Goal: Obtain resource: Download file/media

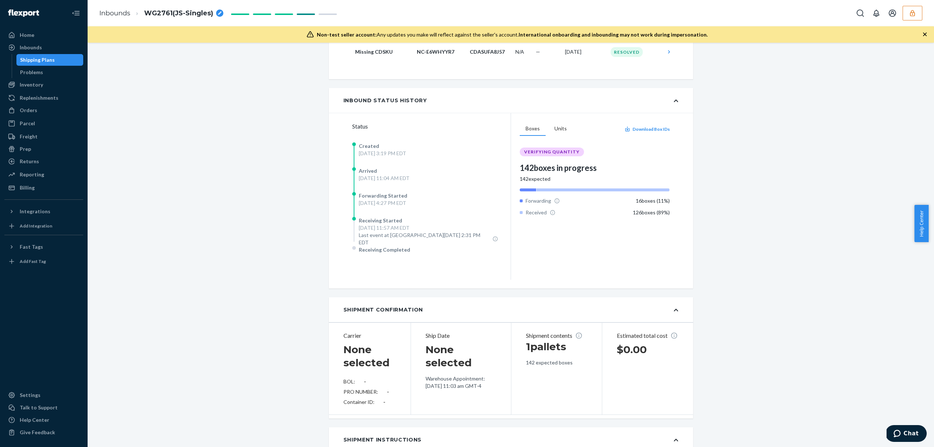
scroll to position [1962, 0]
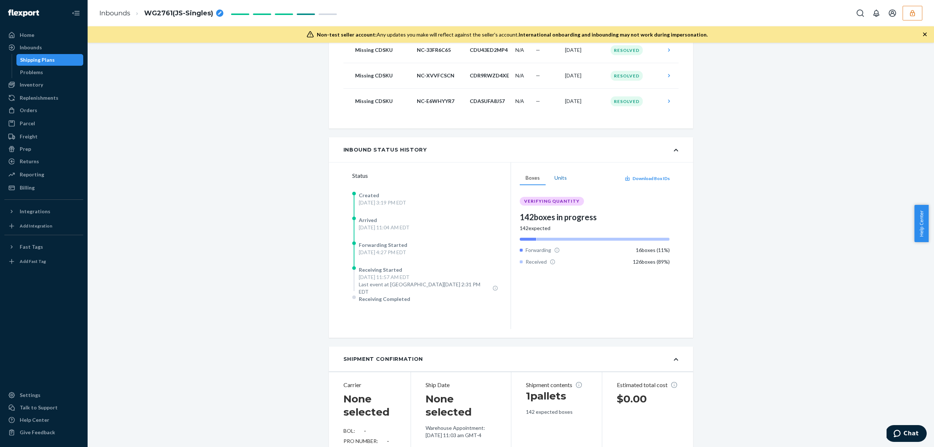
click at [556, 181] on button "Units" at bounding box center [561, 178] width 24 height 14
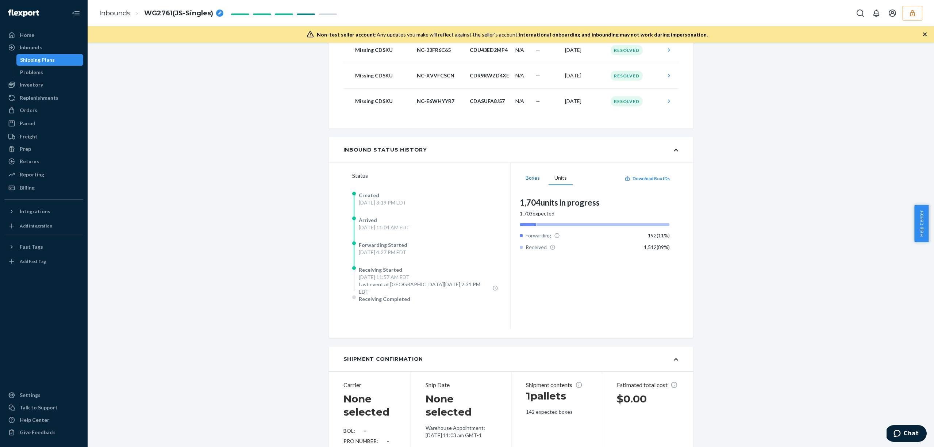
click at [530, 177] on button "Boxes" at bounding box center [533, 178] width 26 height 14
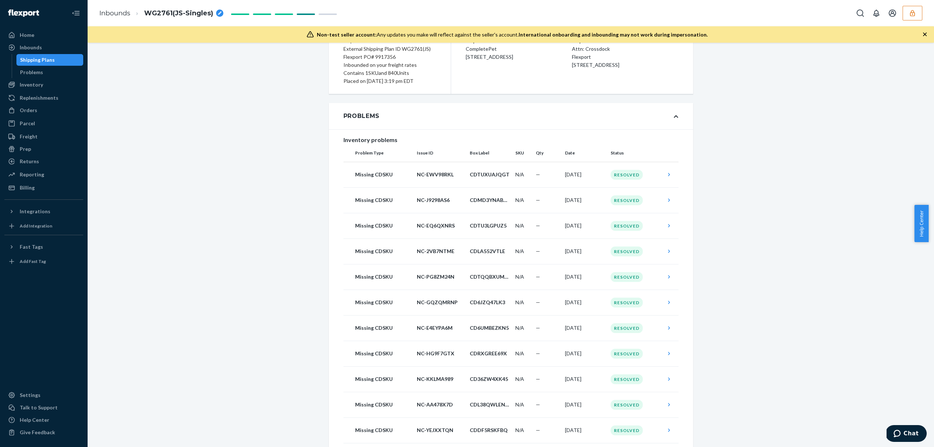
scroll to position [0, 0]
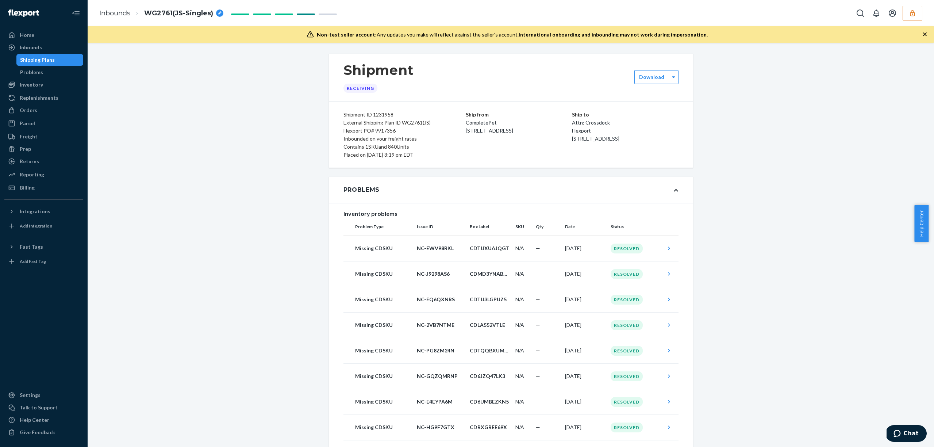
click at [383, 131] on div "Flexport PO# 9917356" at bounding box center [390, 131] width 93 height 8
copy div "Flexport PO# 9917356"
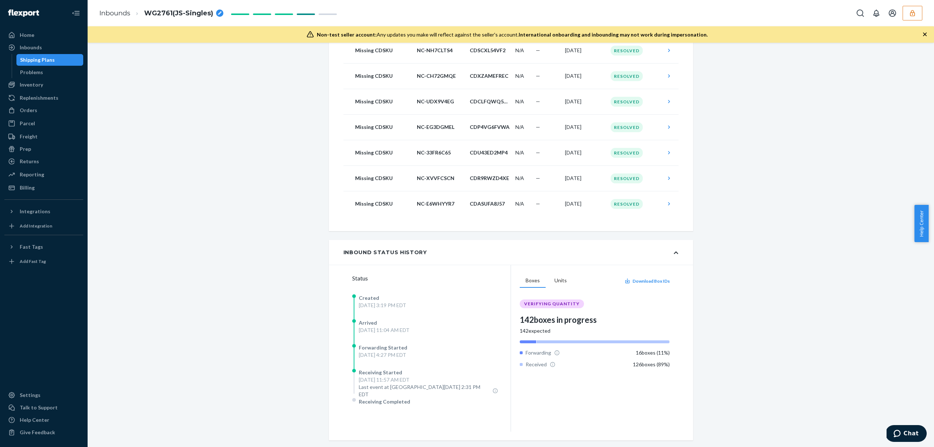
scroll to position [1861, 0]
click at [556, 283] on button "Units" at bounding box center [561, 279] width 24 height 14
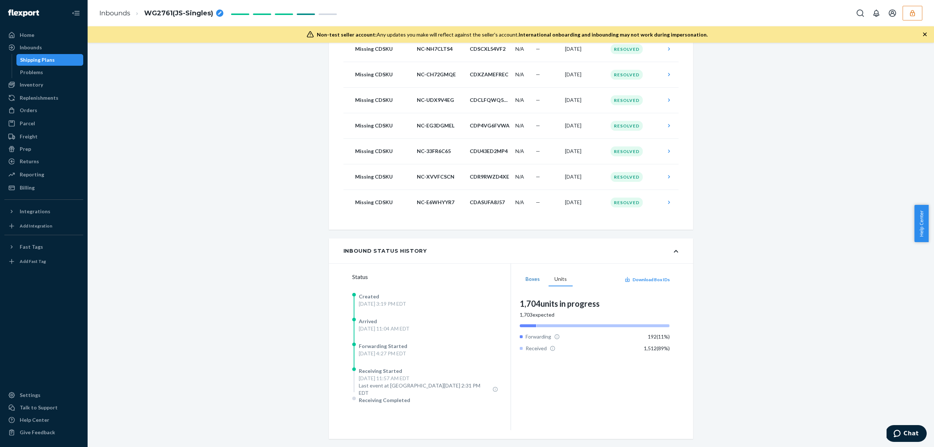
click at [527, 281] on button "Boxes" at bounding box center [533, 279] width 26 height 14
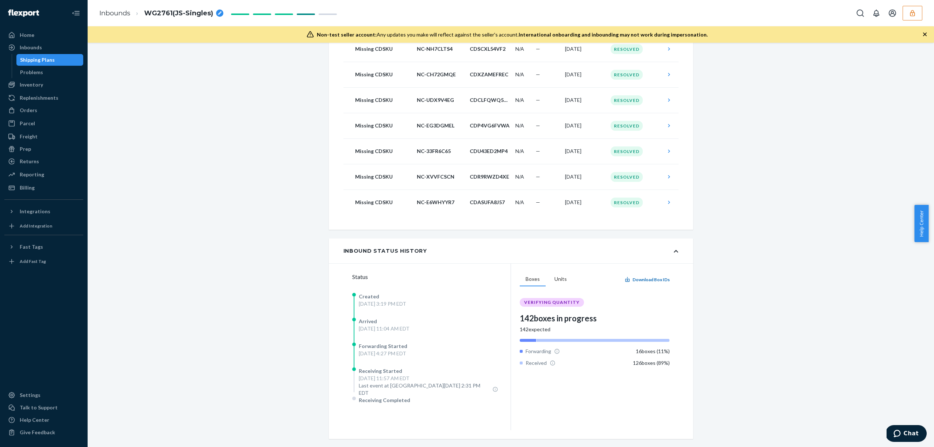
scroll to position [1929, 0]
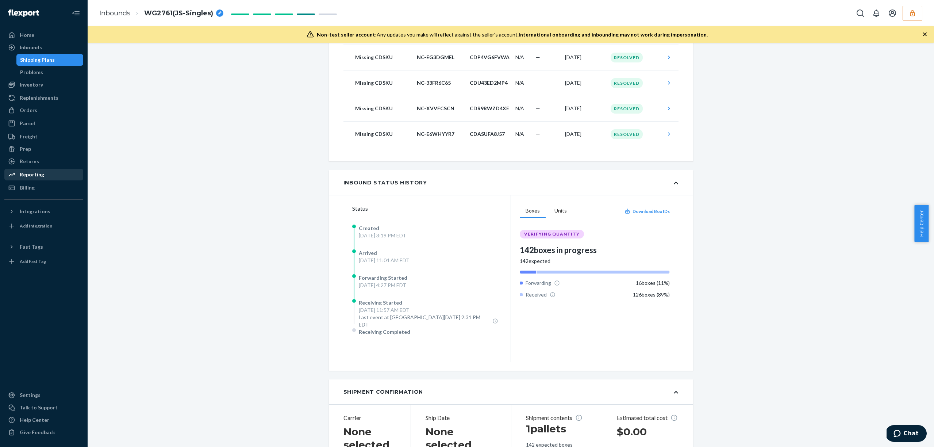
click at [46, 173] on div "Reporting" at bounding box center [43, 174] width 77 height 10
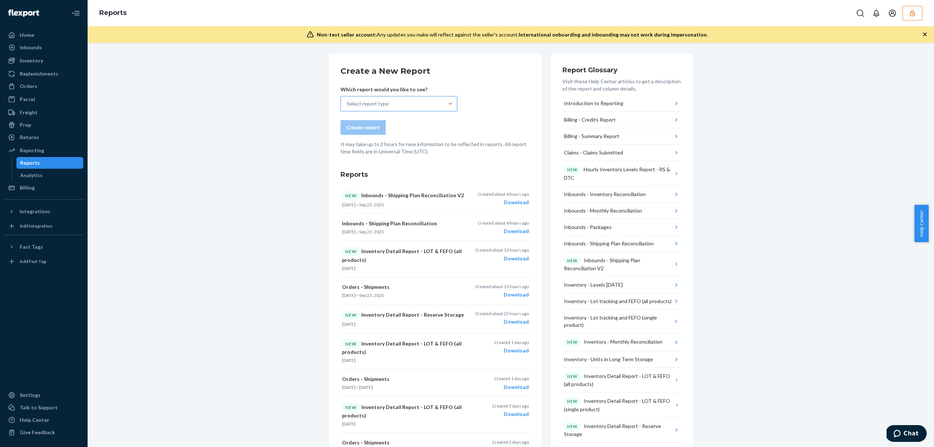
click at [423, 100] on div "Select report type" at bounding box center [392, 103] width 103 height 15
click at [348, 100] on input "Select report type" at bounding box center [347, 103] width 1 height 7
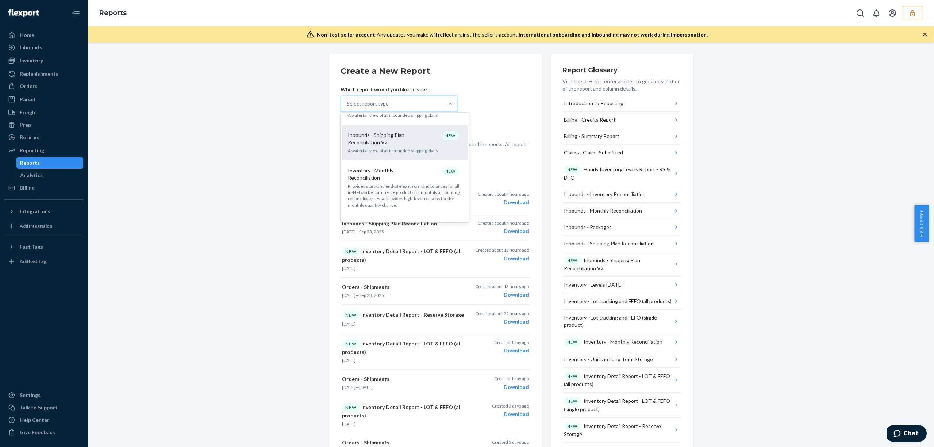
click at [408, 133] on p "Inbounds - Shipping Plan Reconciliation V2" at bounding box center [383, 138] width 70 height 15
click at [348, 107] on input "option Inbounds - Shipping Plan Reconciliation V2 focused, 10 of 35. 35 results…" at bounding box center [347, 103] width 1 height 7
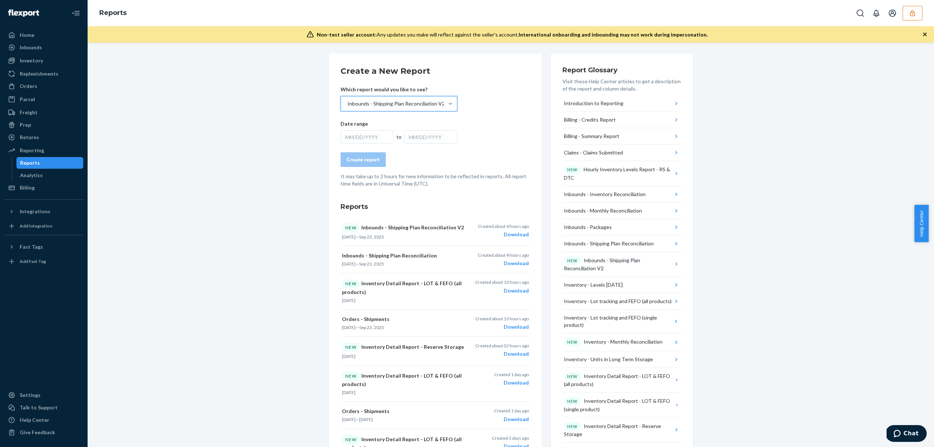
click at [481, 128] on form "Create a New Report Which report would you like to see? option Inbounds - Shipp…" at bounding box center [436, 126] width 190 height 122
click at [371, 138] on div "MM/DD/YYYY" at bounding box center [367, 136] width 53 height 13
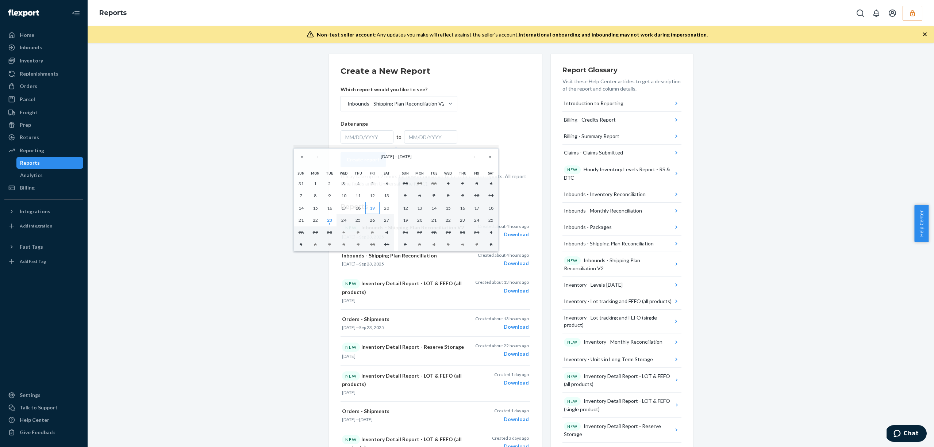
click at [374, 210] on abbr "19" at bounding box center [372, 207] width 5 height 5
click at [331, 222] on abbr "23" at bounding box center [329, 219] width 5 height 5
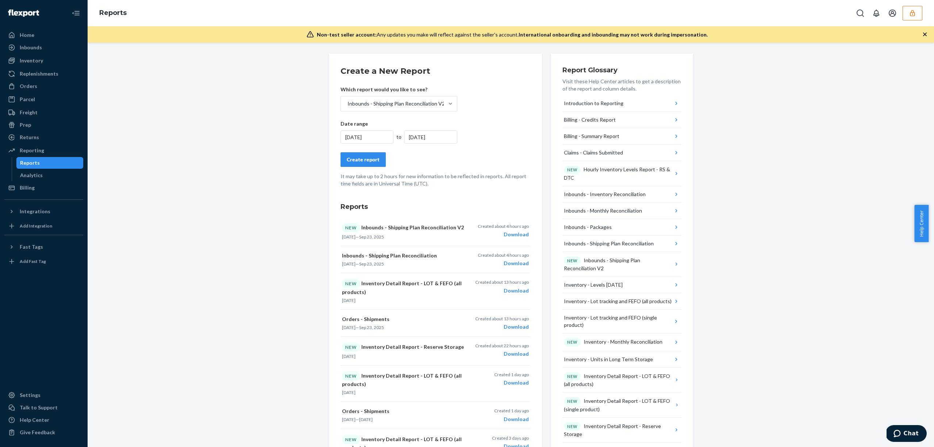
click at [446, 172] on form "Create a New Report Which report would you like to see? Inbounds - Shipping Pla…" at bounding box center [436, 126] width 190 height 122
click at [367, 161] on div "Create report" at bounding box center [363, 159] width 33 height 7
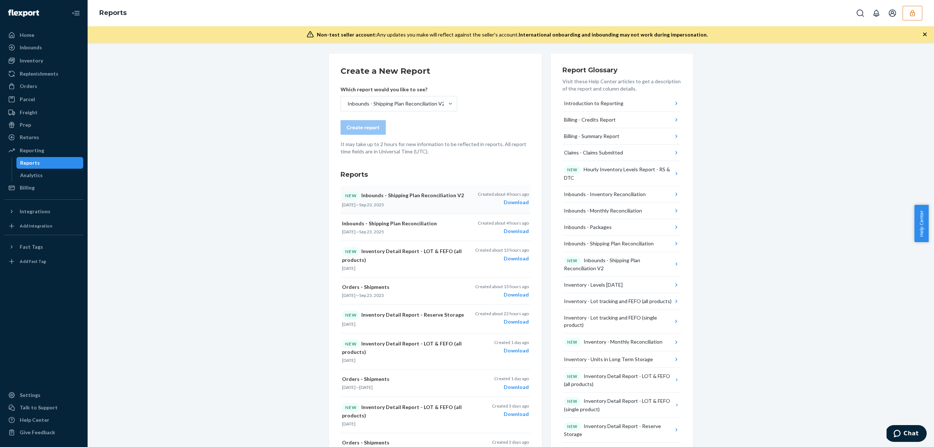
click at [518, 202] on div "Download" at bounding box center [503, 202] width 51 height 7
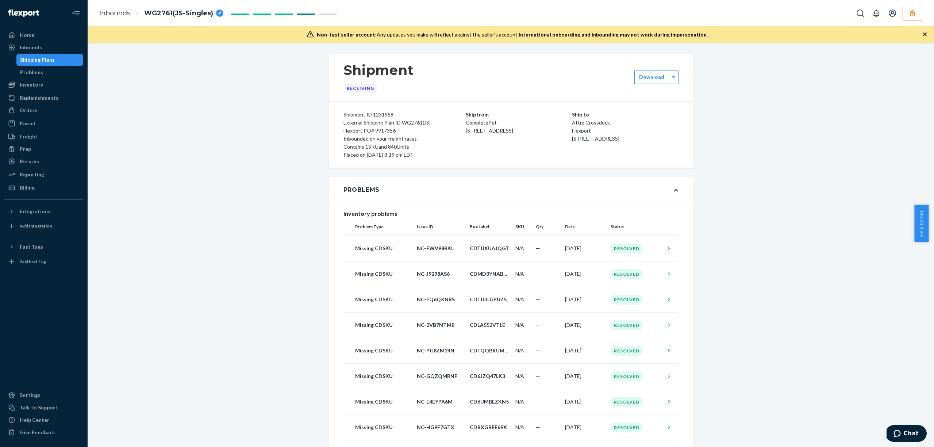
click at [384, 130] on div "Flexport PO# 9917356" at bounding box center [390, 131] width 93 height 8
copy div "9917356"
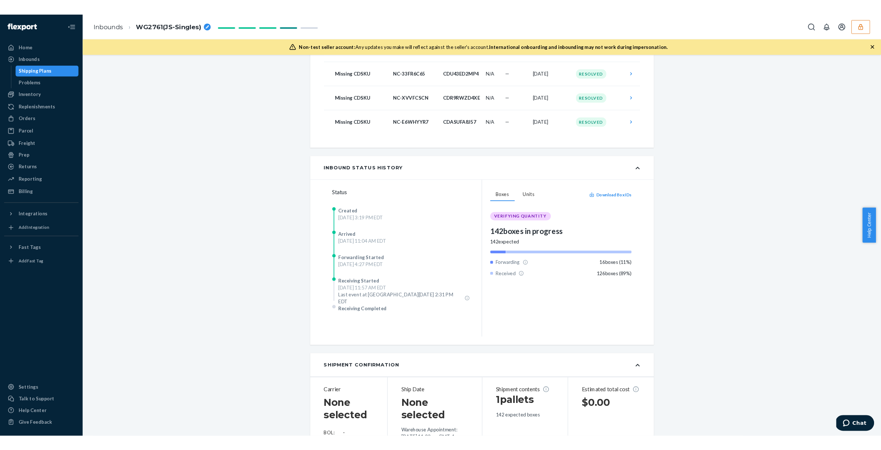
scroll to position [1953, 0]
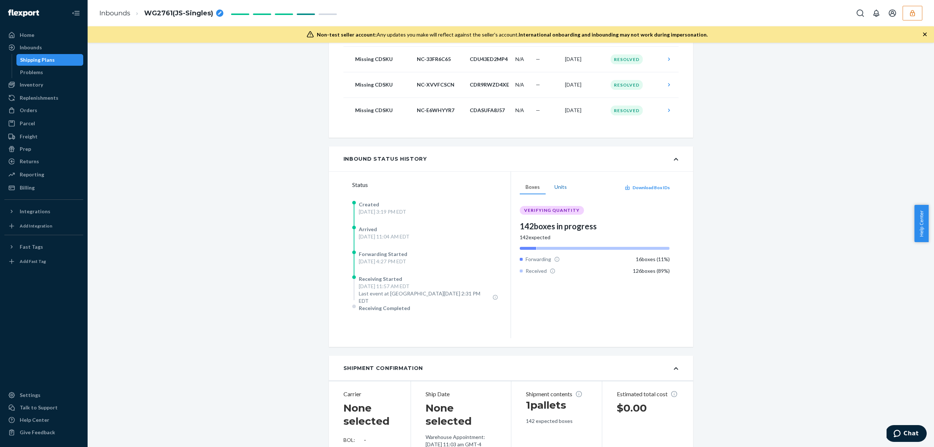
click at [558, 188] on button "Units" at bounding box center [561, 187] width 24 height 14
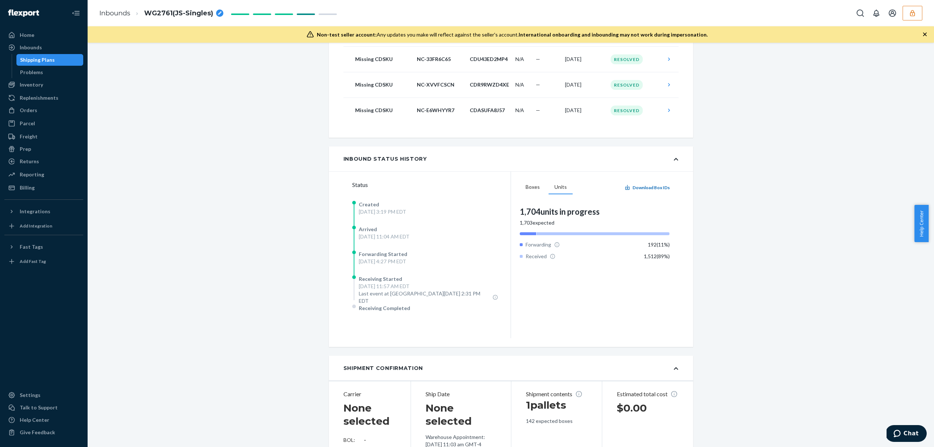
click at [652, 188] on button "Download Box IDs" at bounding box center [647, 187] width 45 height 6
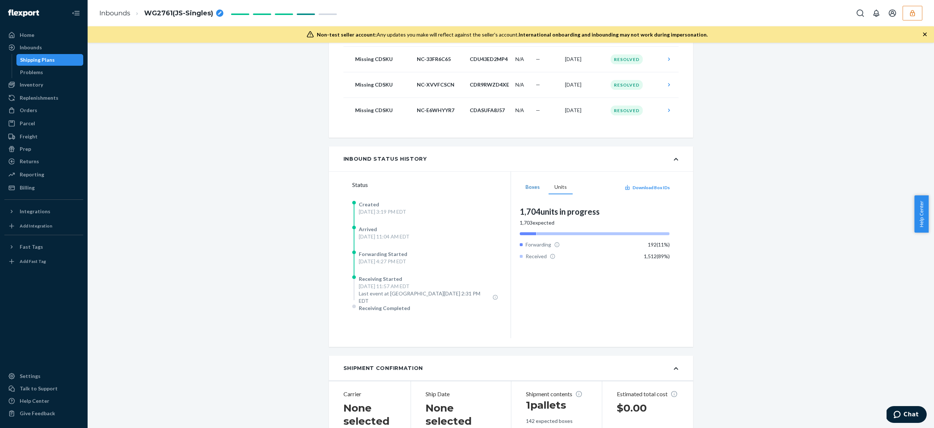
click at [529, 187] on button "Boxes" at bounding box center [533, 187] width 26 height 14
